Goal: Transaction & Acquisition: Download file/media

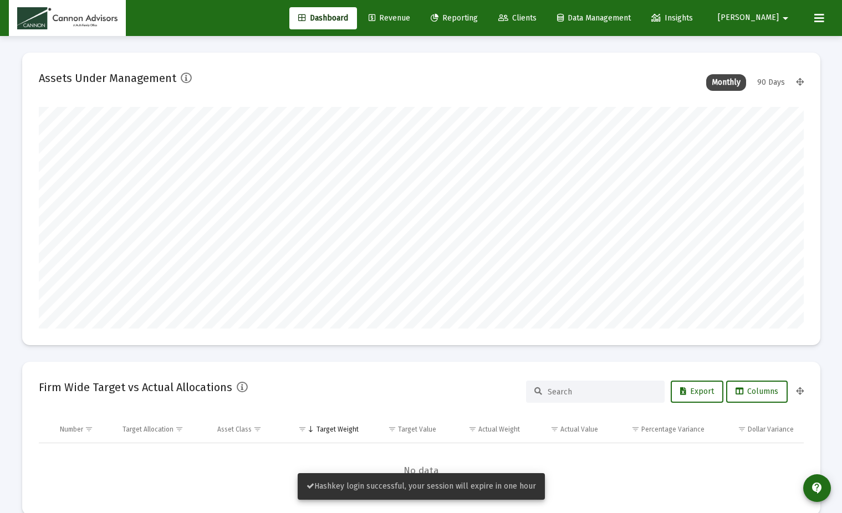
scroll to position [222, 412]
click at [478, 16] on span "Reporting" at bounding box center [454, 17] width 47 height 9
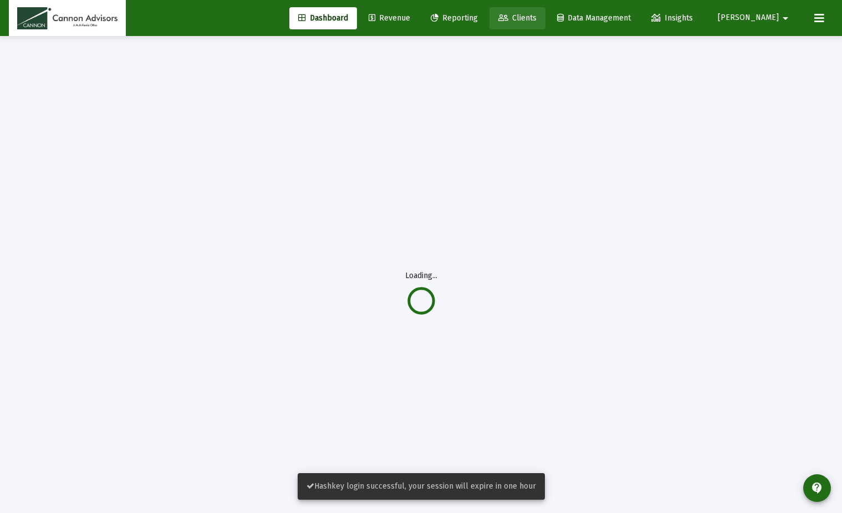
click at [537, 14] on span "Clients" at bounding box center [517, 17] width 38 height 9
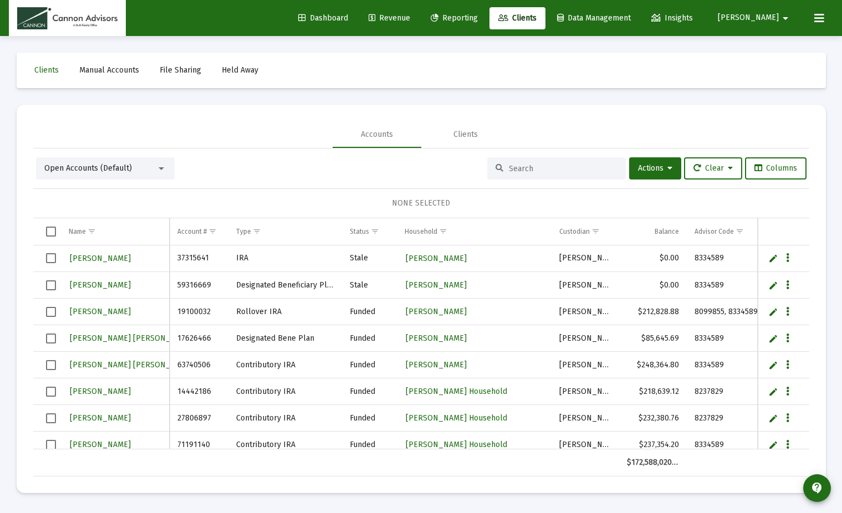
click at [487, 23] on link "Reporting" at bounding box center [454, 18] width 65 height 22
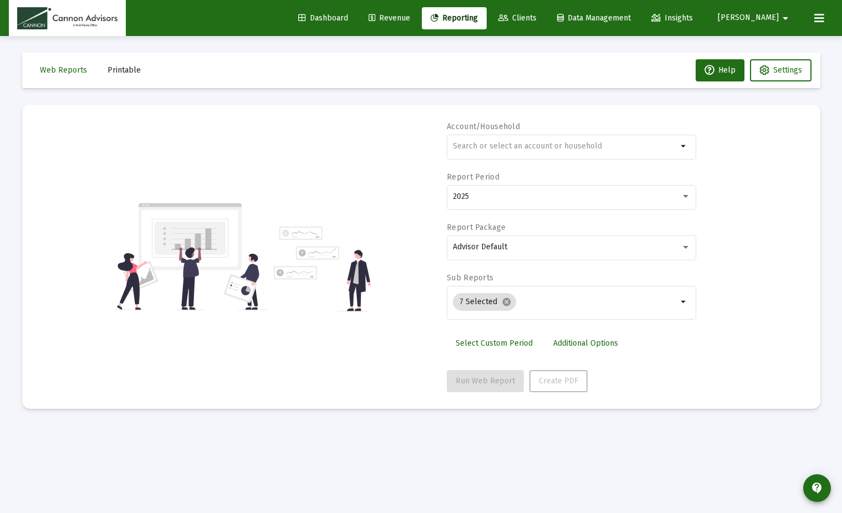
click at [419, 29] on div "Dashboard Revenue Reporting Clients Data Management Insights [PERSON_NAME] arro…" at bounding box center [421, 18] width 824 height 36
click at [121, 76] on button "Printable" at bounding box center [124, 70] width 51 height 22
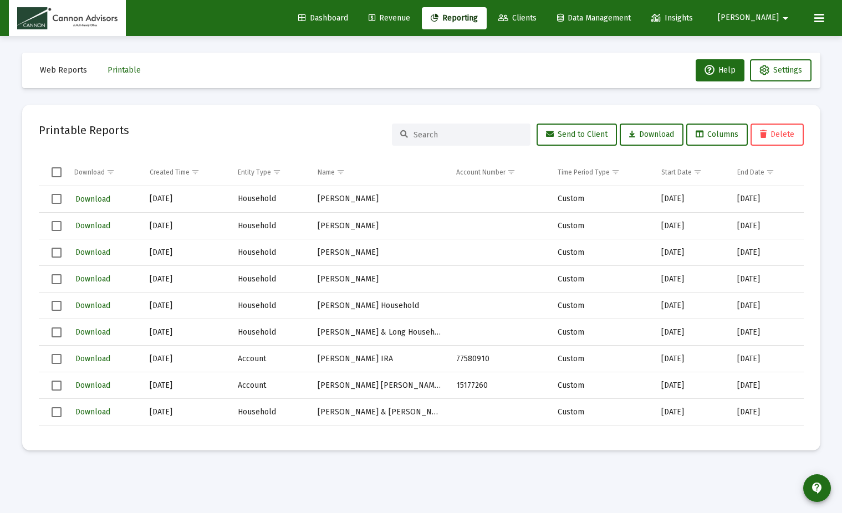
click at [63, 179] on td "Data grid" at bounding box center [53, 172] width 28 height 27
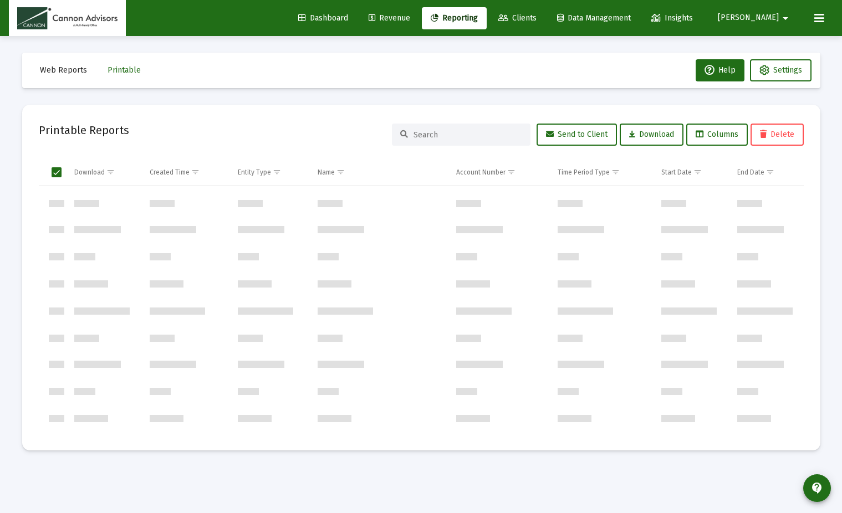
scroll to position [421265, 0]
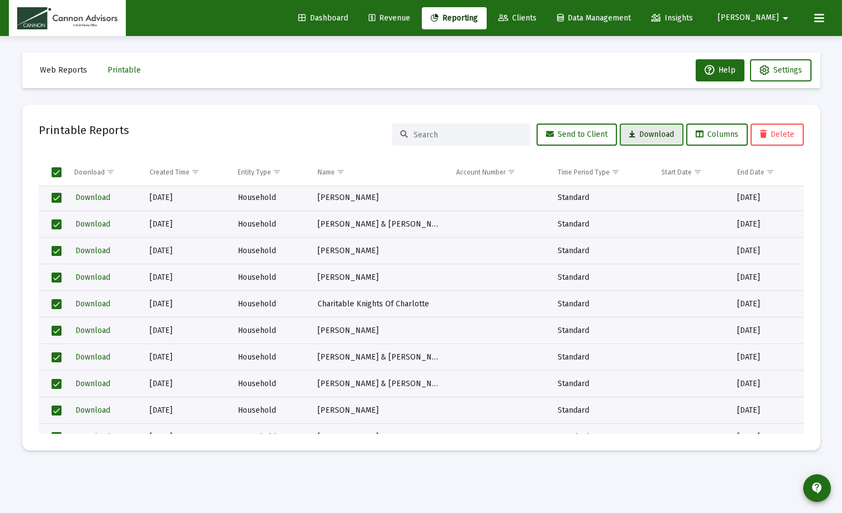
click at [645, 136] on span "Download" at bounding box center [651, 134] width 45 height 9
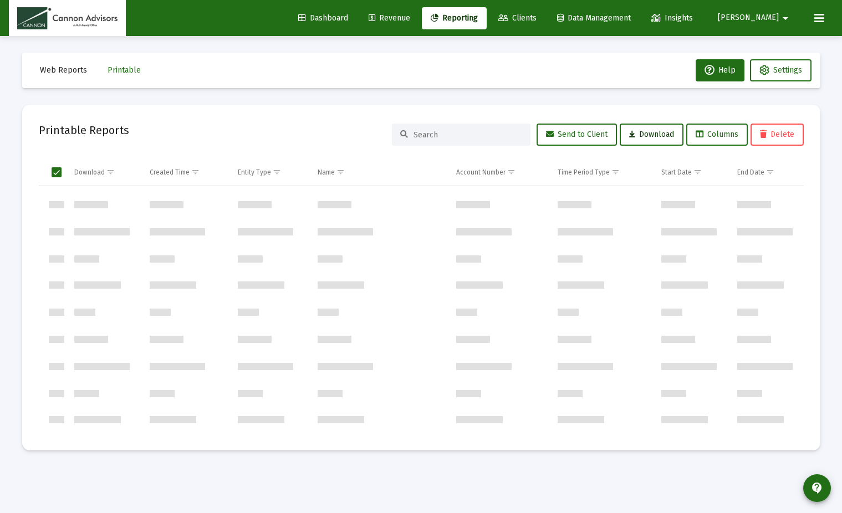
scroll to position [0, 0]
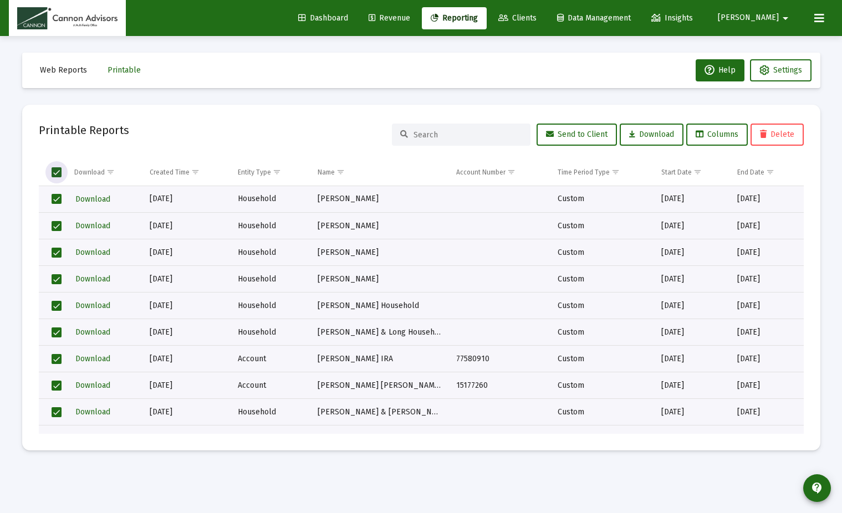
click at [53, 169] on span "Select all" at bounding box center [57, 172] width 10 height 10
